Goal: Use online tool/utility: Utilize a website feature to perform a specific function

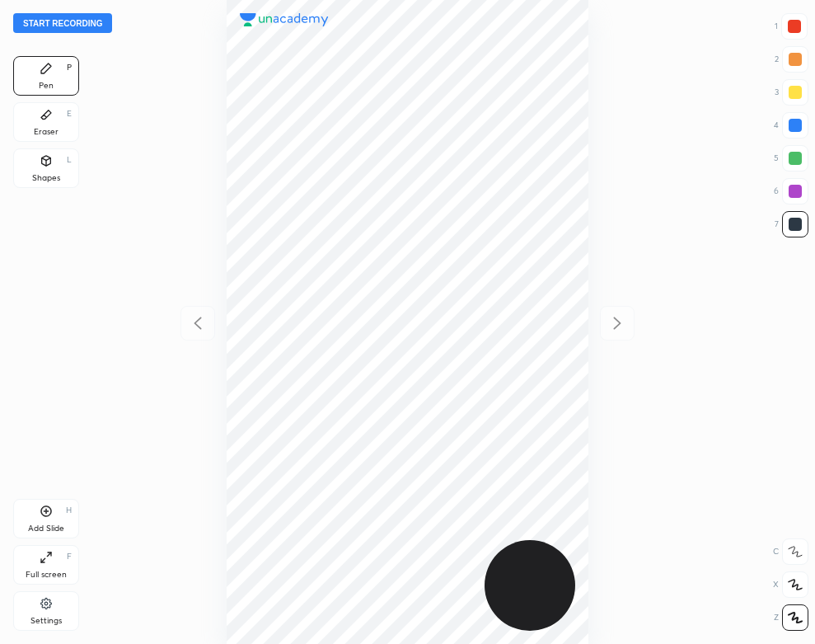
scroll to position [644, 551]
click at [155, 102] on div at bounding box center [407, 322] width 551 height 644
click at [87, 22] on button "Start recording" at bounding box center [62, 23] width 99 height 20
click at [798, 27] on div at bounding box center [794, 26] width 13 height 13
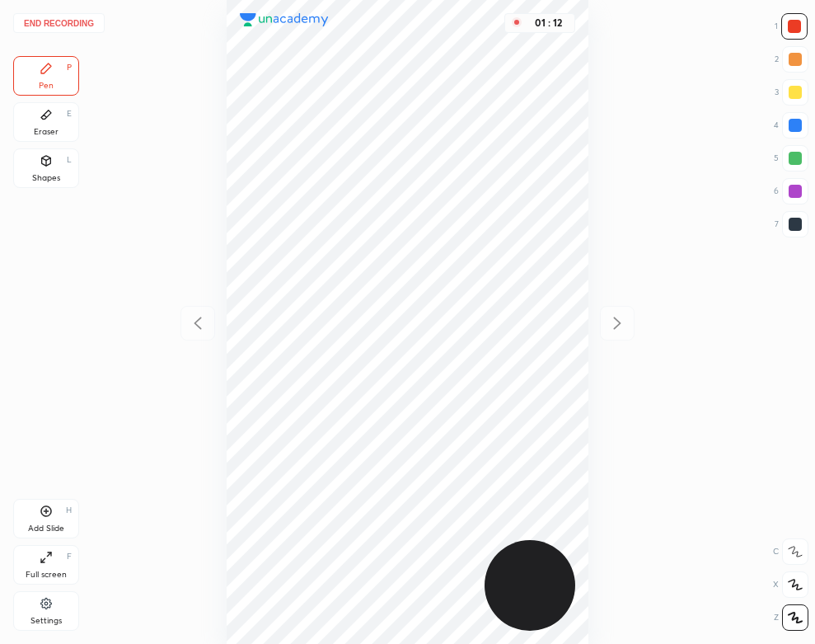
click at [37, 124] on div "Eraser E" at bounding box center [46, 122] width 66 height 40
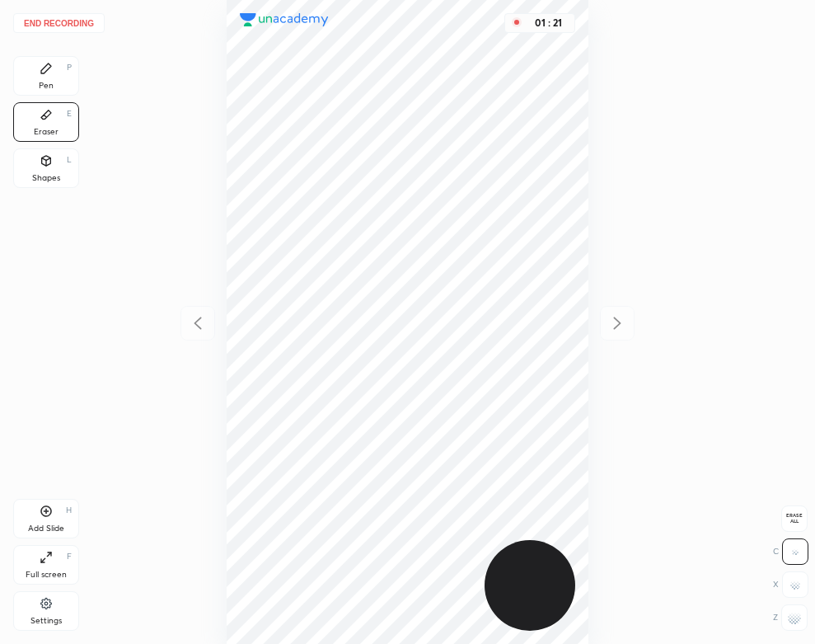
click at [34, 65] on div "Pen P" at bounding box center [46, 76] width 66 height 40
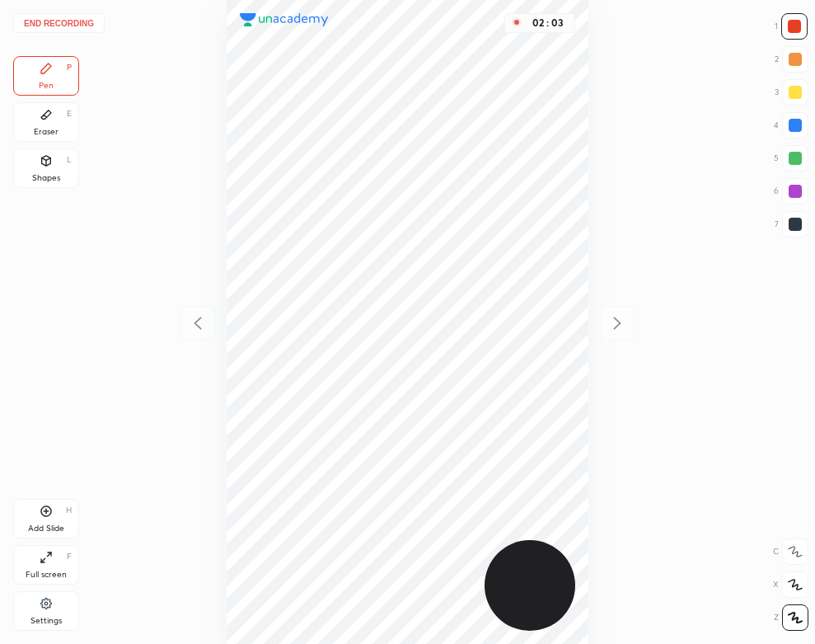
click at [66, 514] on div "H" at bounding box center [69, 510] width 6 height 8
click at [199, 307] on div at bounding box center [198, 323] width 35 height 35
click at [612, 326] on icon at bounding box center [617, 323] width 20 height 20
click at [117, 369] on div "End recording 1 2 3 4 5 6 7 R O A L C X Z Erase all C X Z Pen P Eraser E Shapes…" at bounding box center [407, 322] width 815 height 644
click at [40, 181] on div "Shapes" at bounding box center [46, 178] width 28 height 8
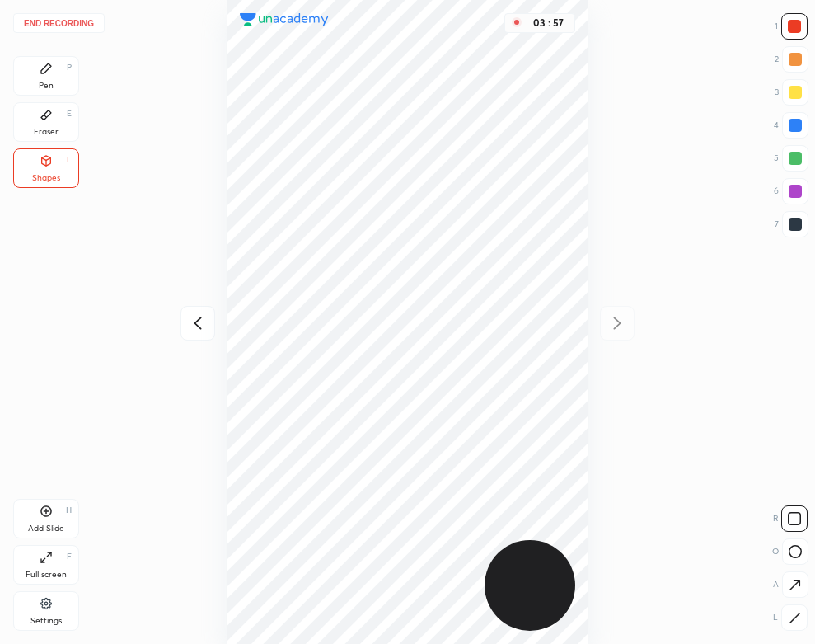
click at [40, 119] on icon at bounding box center [46, 114] width 13 height 13
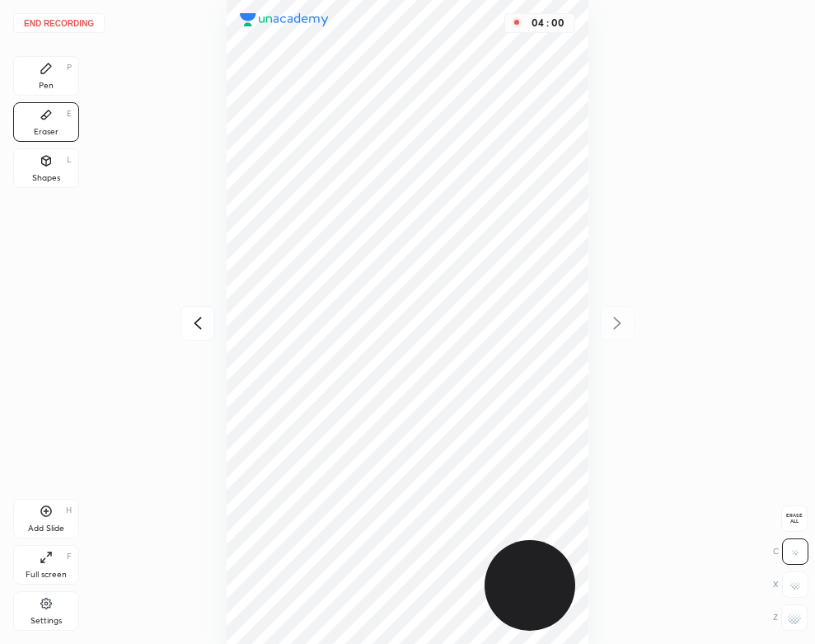
click at [65, 88] on div "Pen P" at bounding box center [46, 76] width 66 height 40
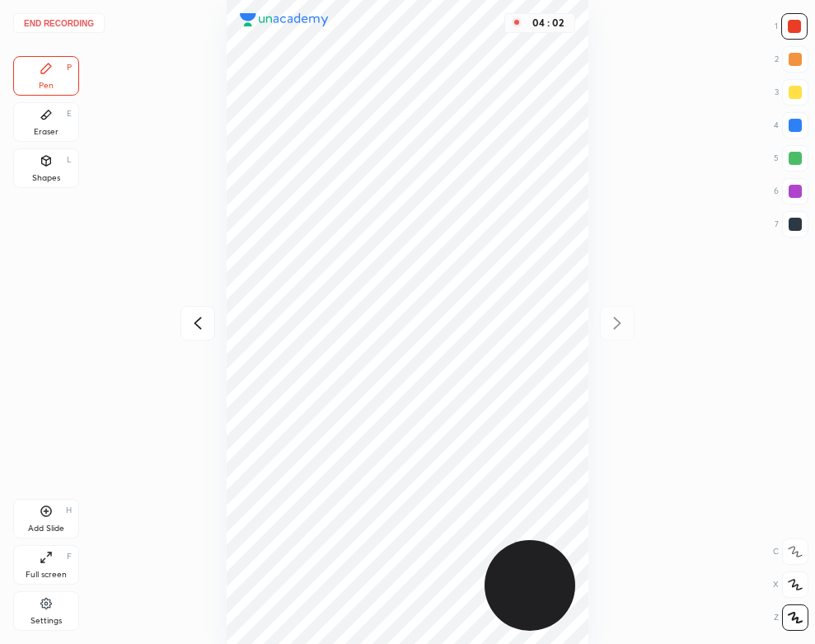
click at [68, 509] on div "H" at bounding box center [69, 510] width 6 height 8
click at [196, 314] on icon at bounding box center [198, 323] width 20 height 20
click at [610, 321] on icon at bounding box center [617, 323] width 20 height 20
click at [42, 157] on icon at bounding box center [46, 160] width 13 height 13
click at [62, 25] on button "End recording" at bounding box center [58, 23] width 91 height 20
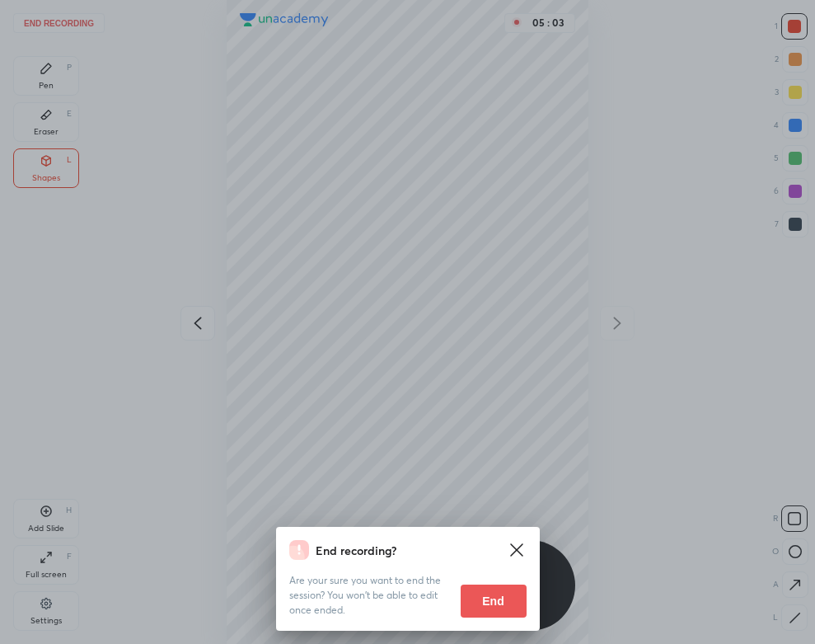
click at [492, 605] on button "End" at bounding box center [494, 600] width 66 height 33
